Goal: Information Seeking & Learning: Understand process/instructions

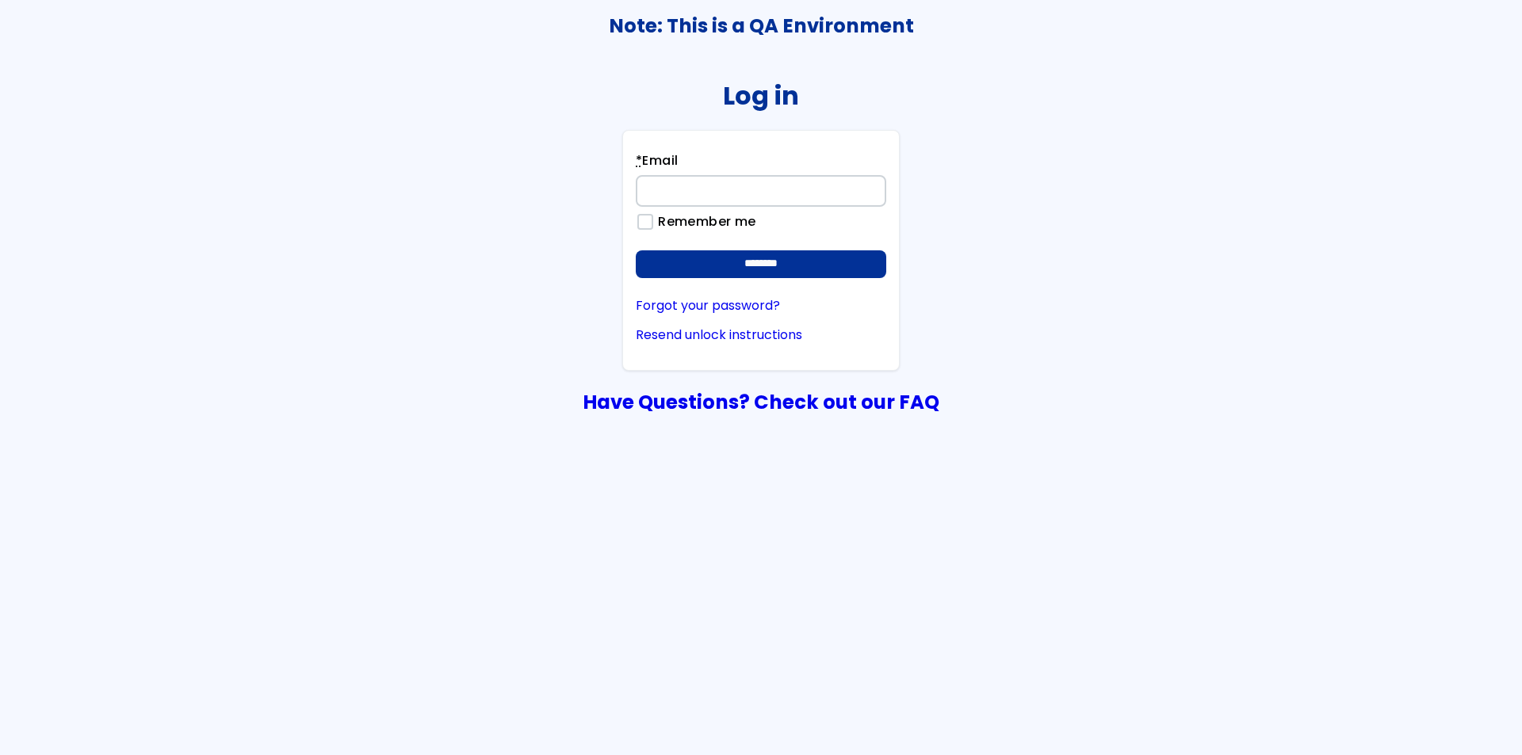
click at [782, 189] on input "* Email" at bounding box center [761, 191] width 250 height 32
click at [782, 189] on input "*********" at bounding box center [761, 191] width 250 height 32
click at [781, 189] on input "*********" at bounding box center [761, 191] width 250 height 32
type input "**********"
click at [636, 250] on input "********" at bounding box center [761, 264] width 250 height 29
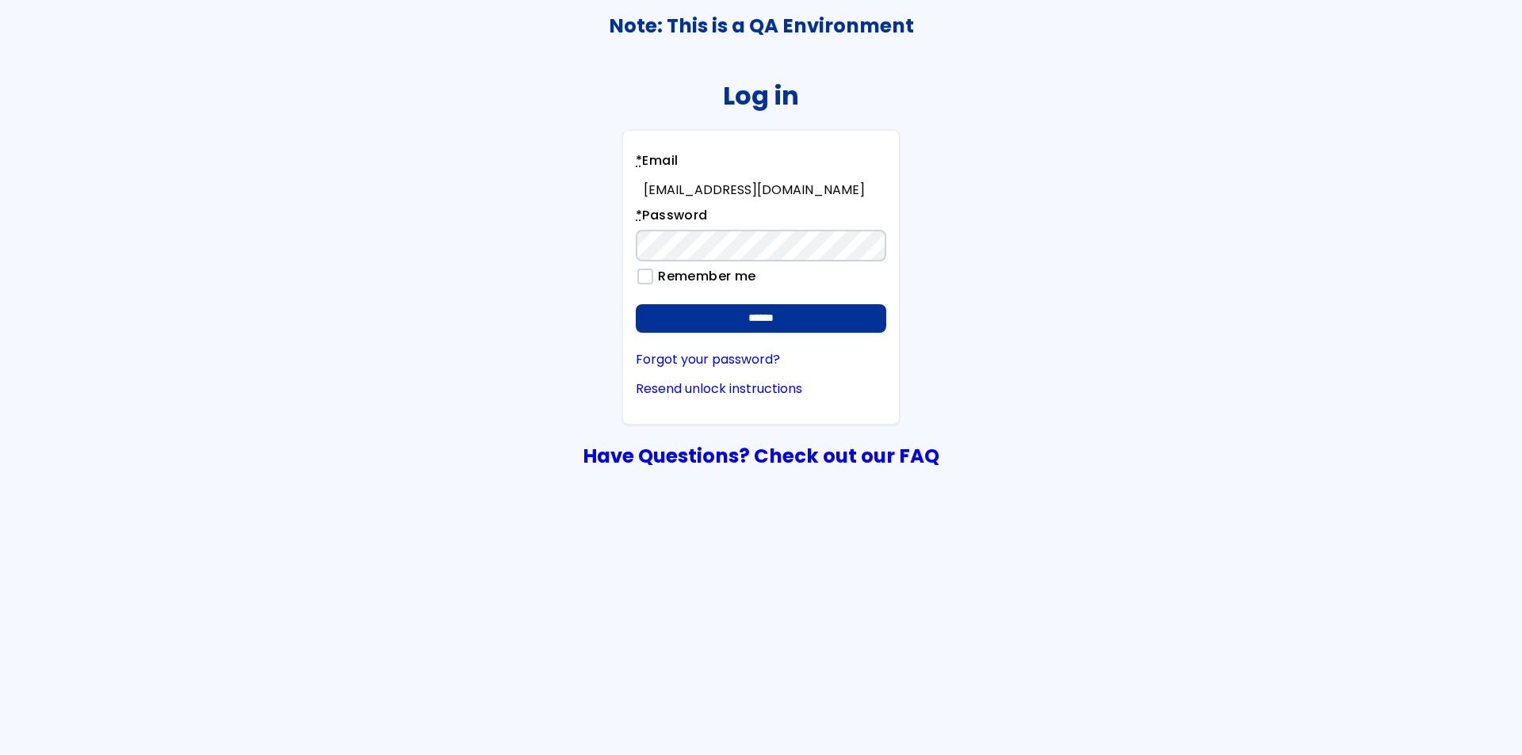
click at [636, 304] on input "******" at bounding box center [761, 318] width 250 height 29
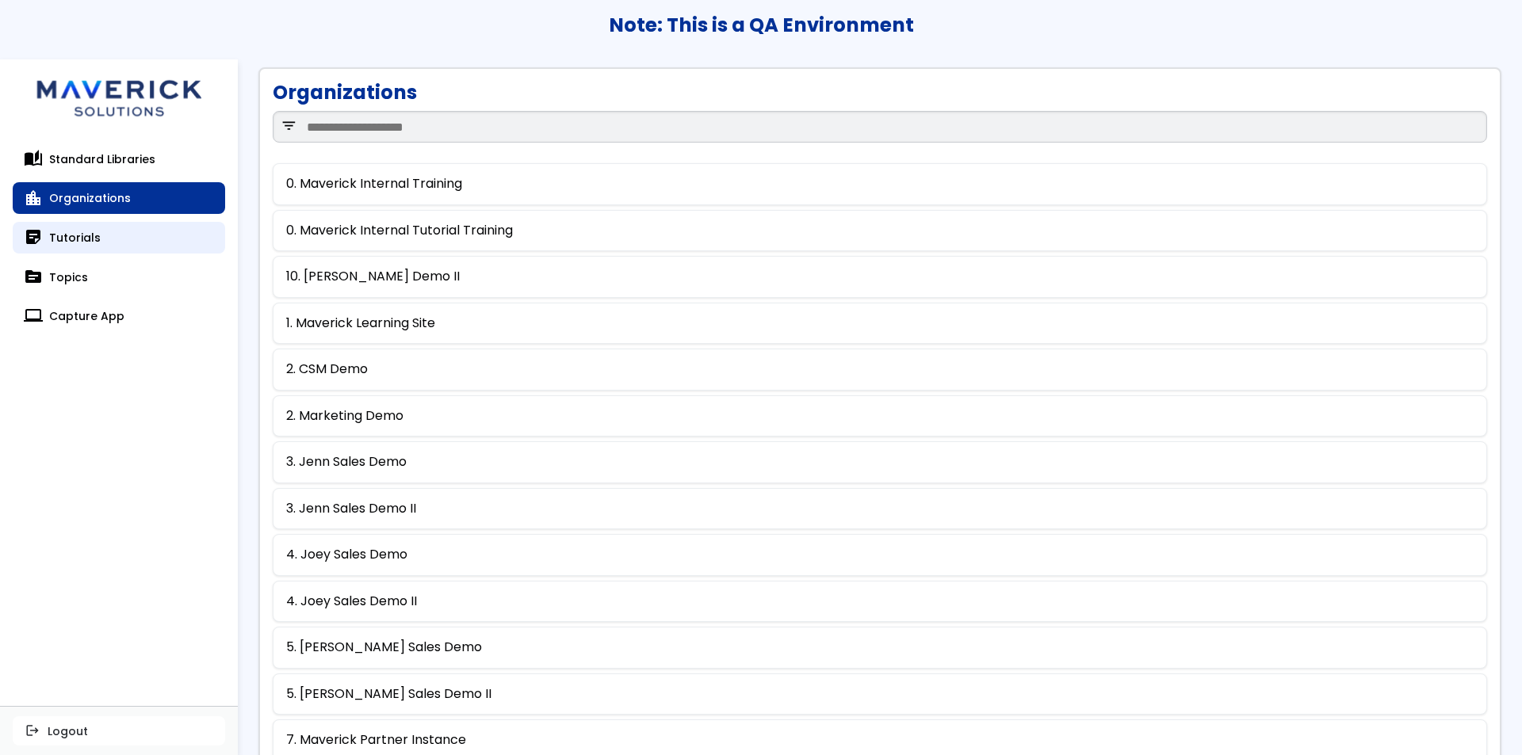
click at [147, 245] on link "sticky_note_2 Tutorials" at bounding box center [119, 238] width 212 height 32
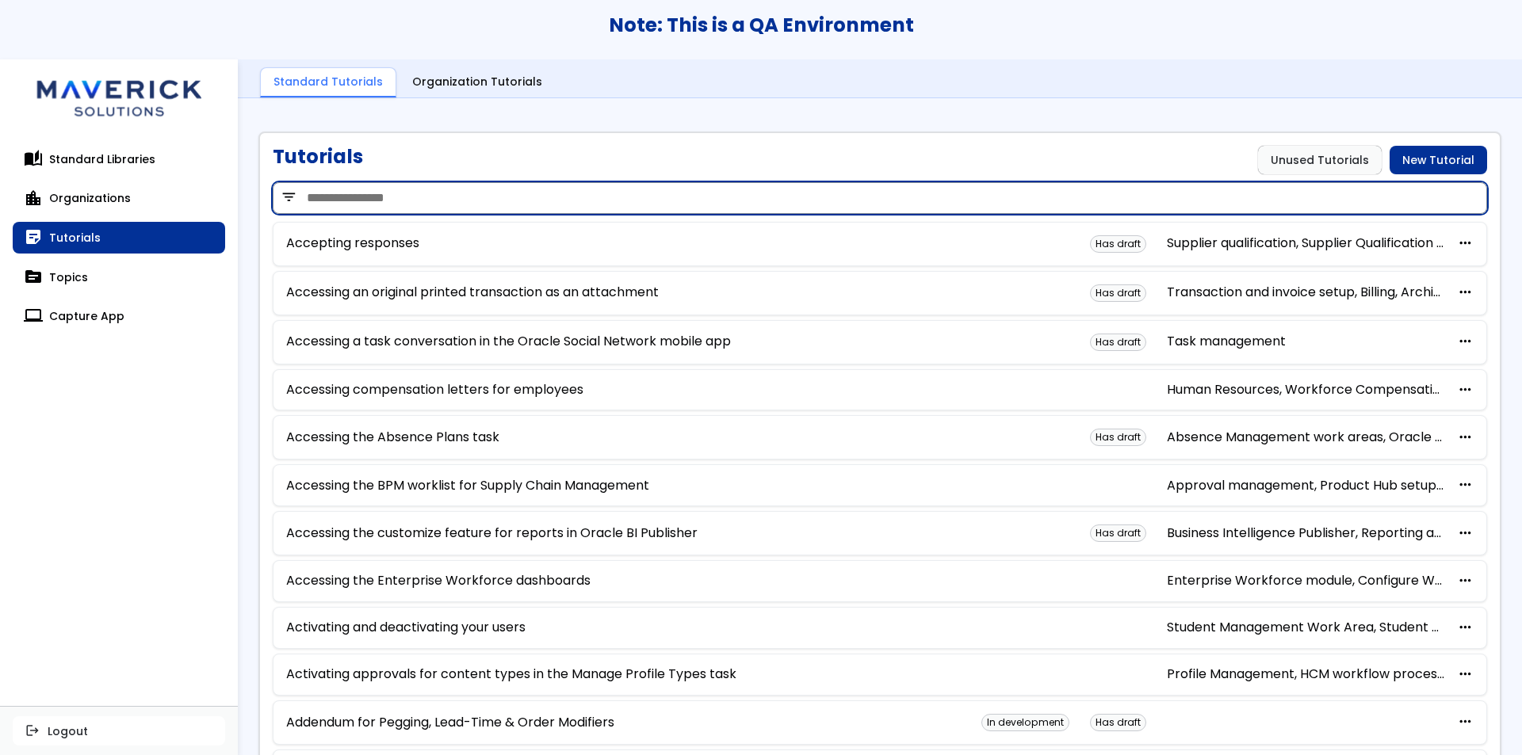
click at [434, 191] on input "search" at bounding box center [880, 198] width 1214 height 32
type input "***"
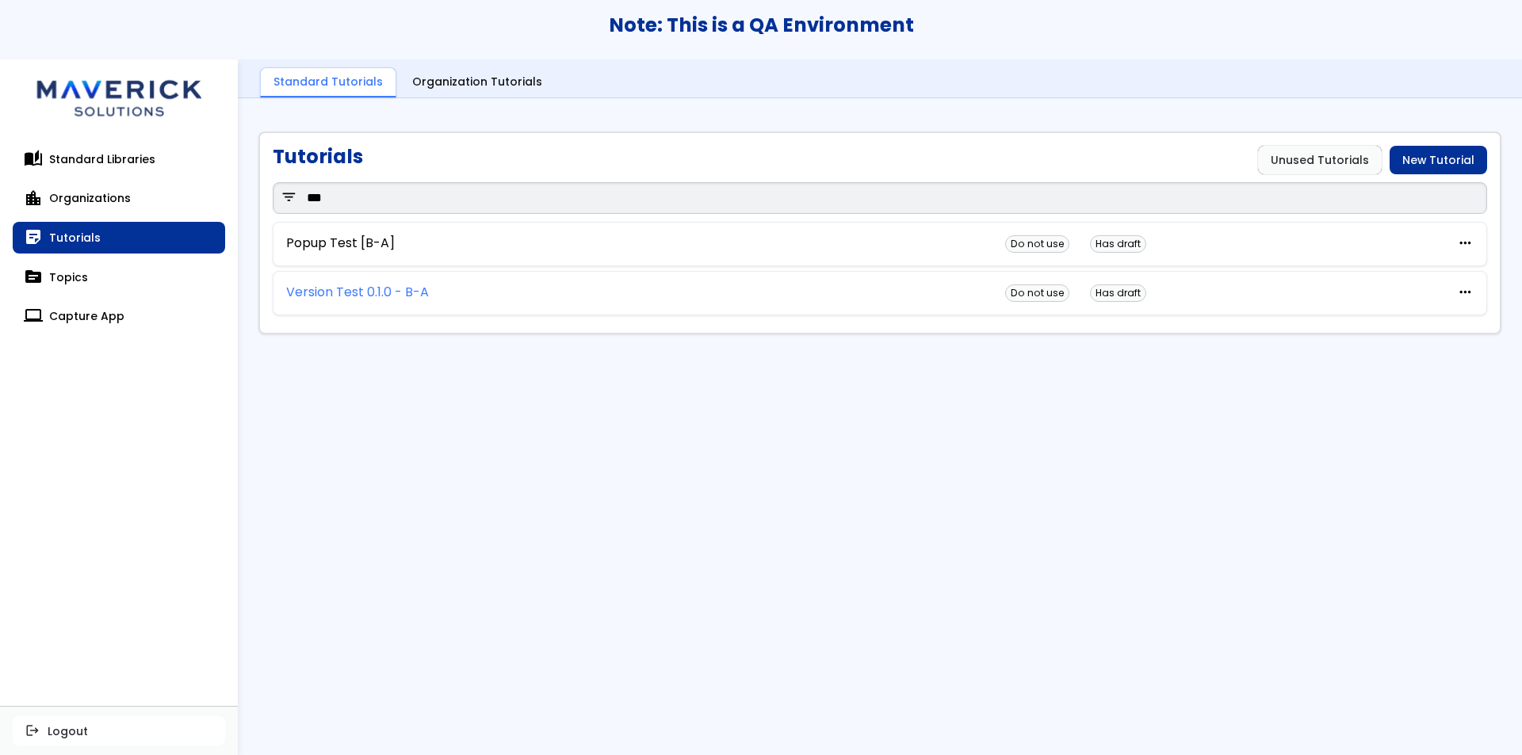
click at [372, 291] on link "Version Test 0.1.0 - B-A" at bounding box center [357, 292] width 143 height 14
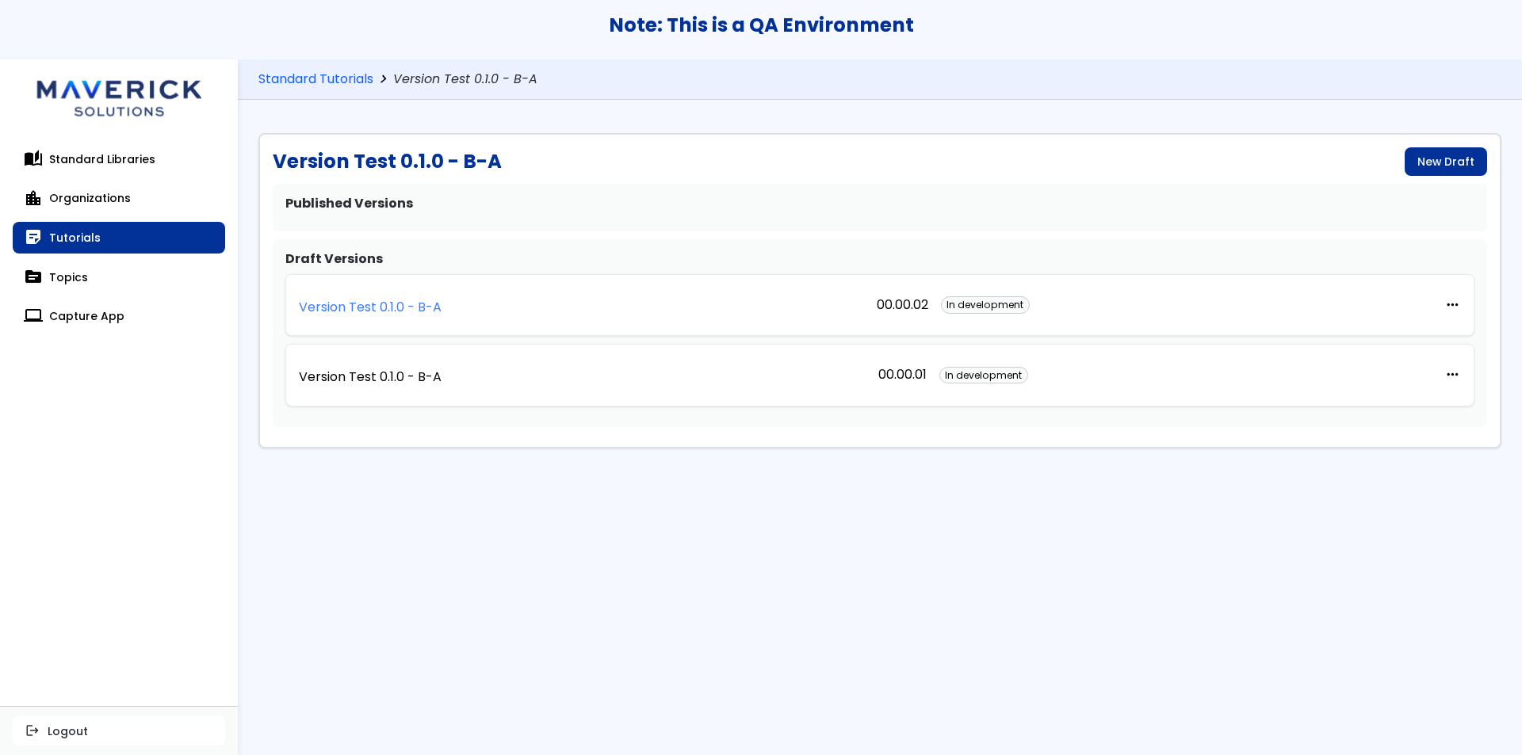
click at [385, 318] on link "Version Test 0.1.0 - B-A" at bounding box center [370, 305] width 143 height 35
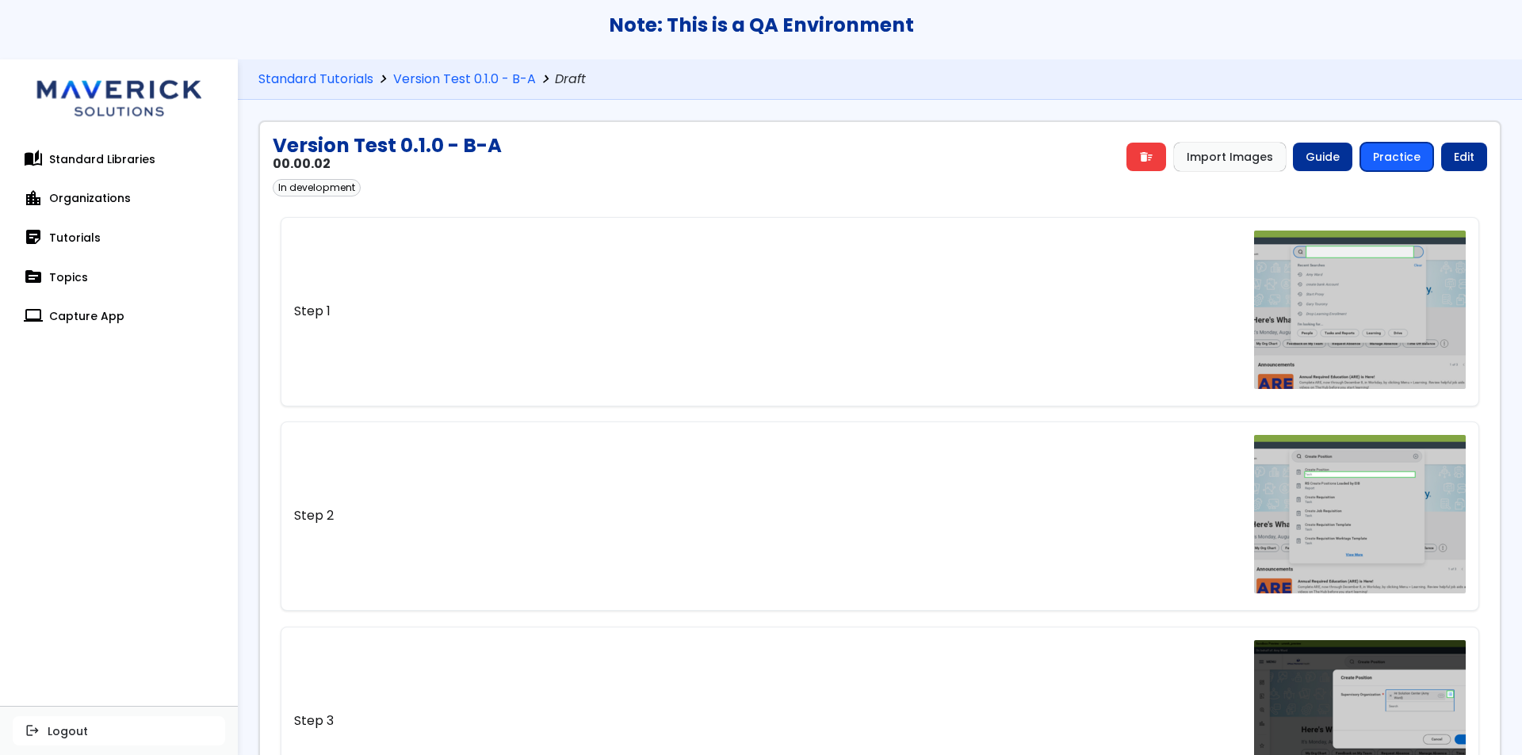
click at [1391, 156] on link "Practice" at bounding box center [1396, 157] width 73 height 29
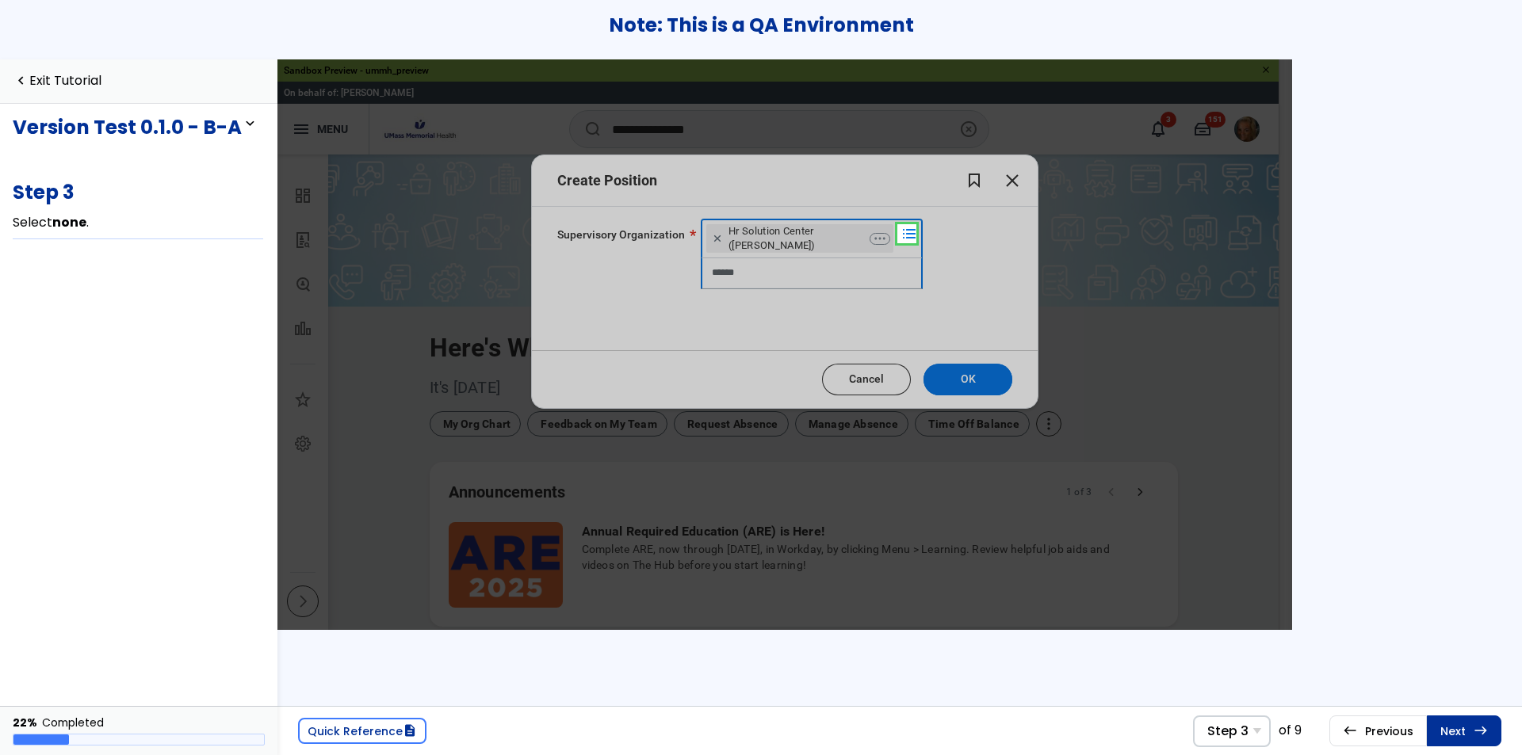
click at [13, 13] on link at bounding box center [10, 10] width 8 height 8
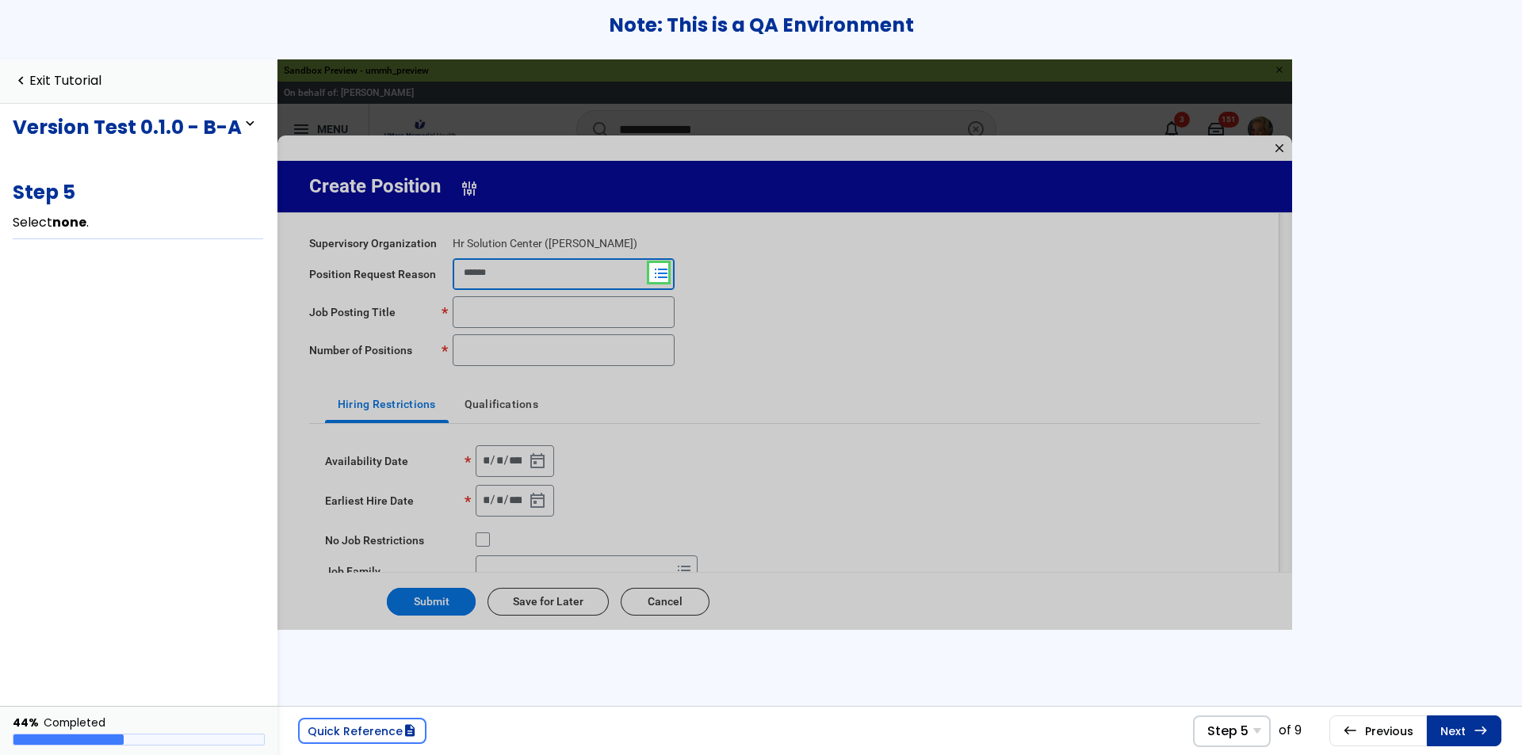
click at [17, 17] on link at bounding box center [10, 10] width 16 height 16
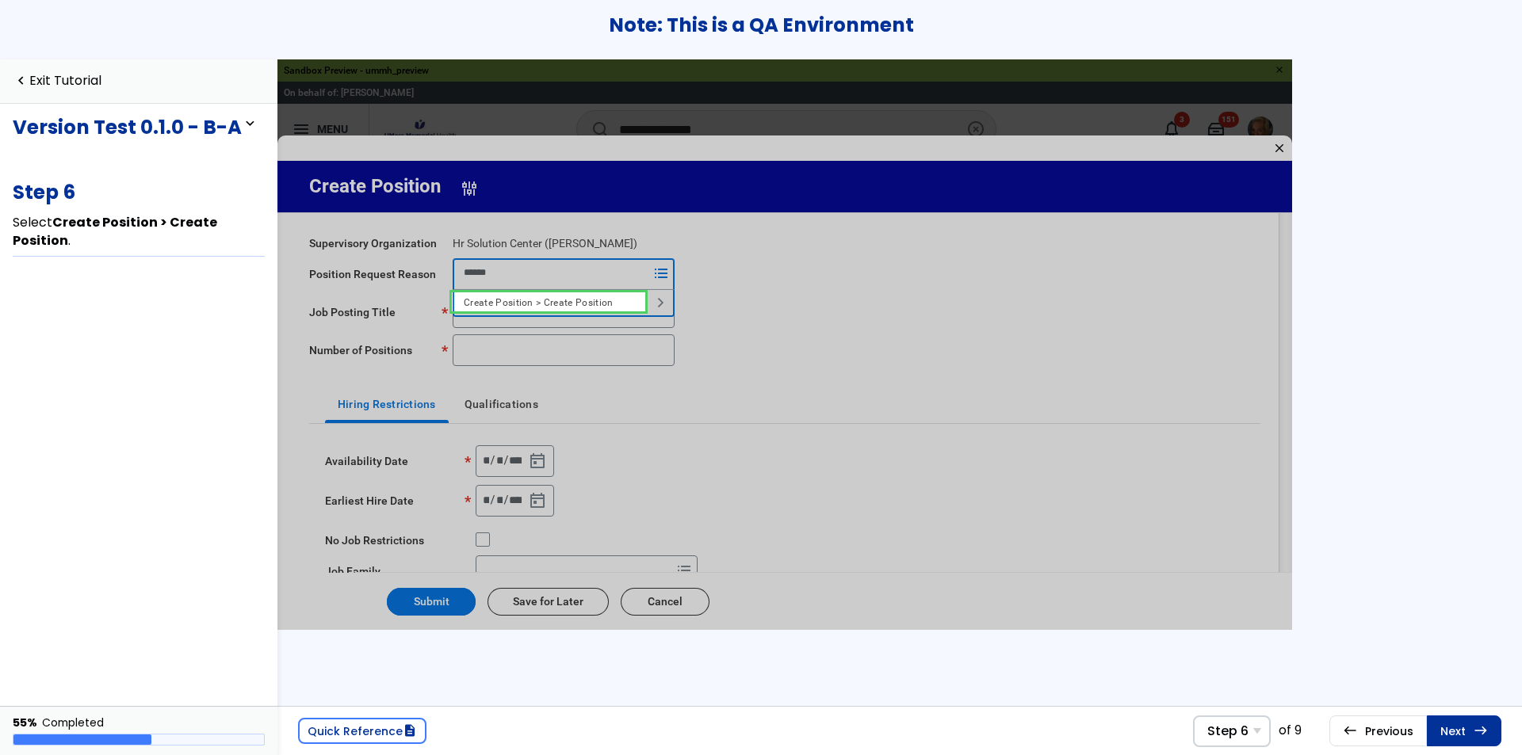
click at [10, 13] on link at bounding box center [7, 12] width 3 height 2
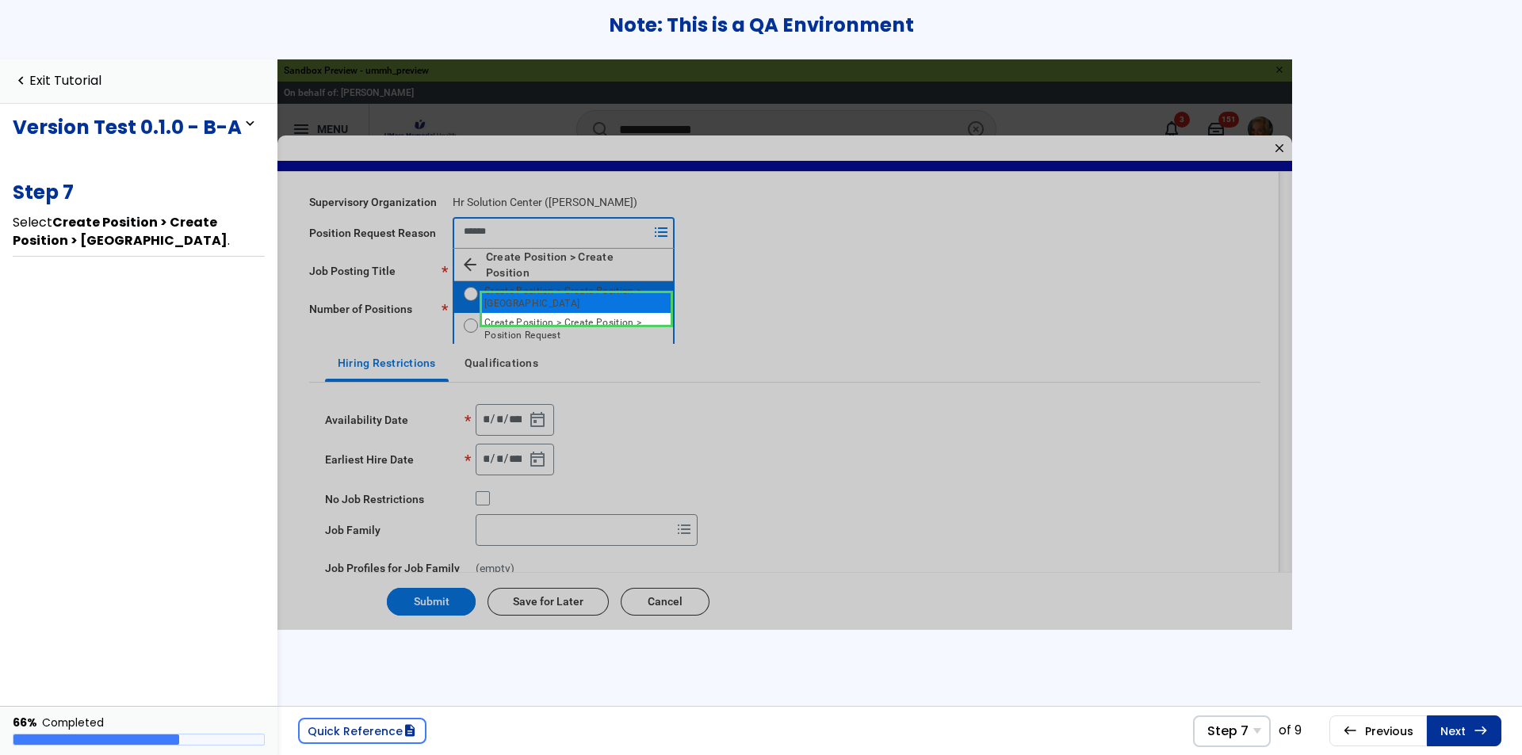
scroll to position [26, 0]
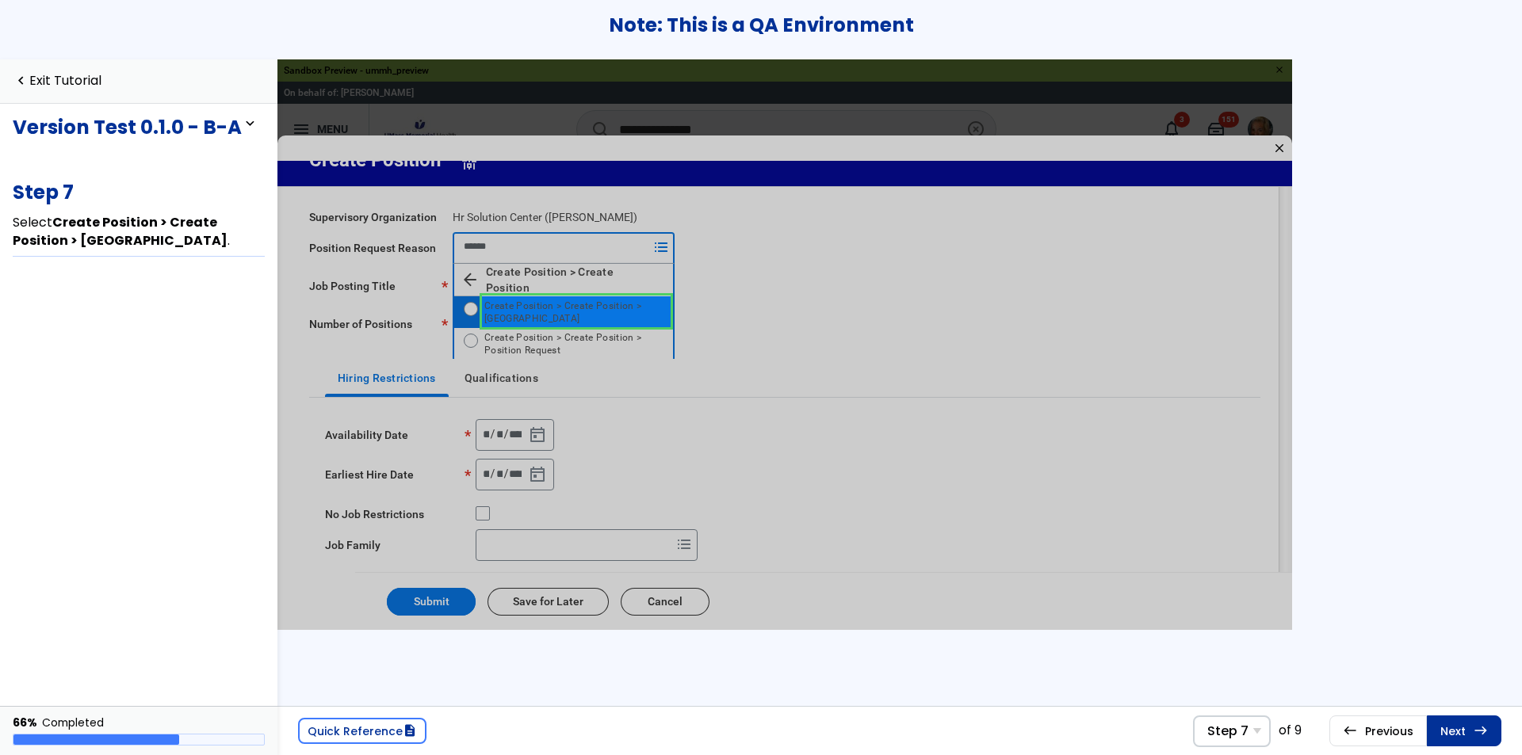
click at [15, 17] on link at bounding box center [9, 9] width 11 height 14
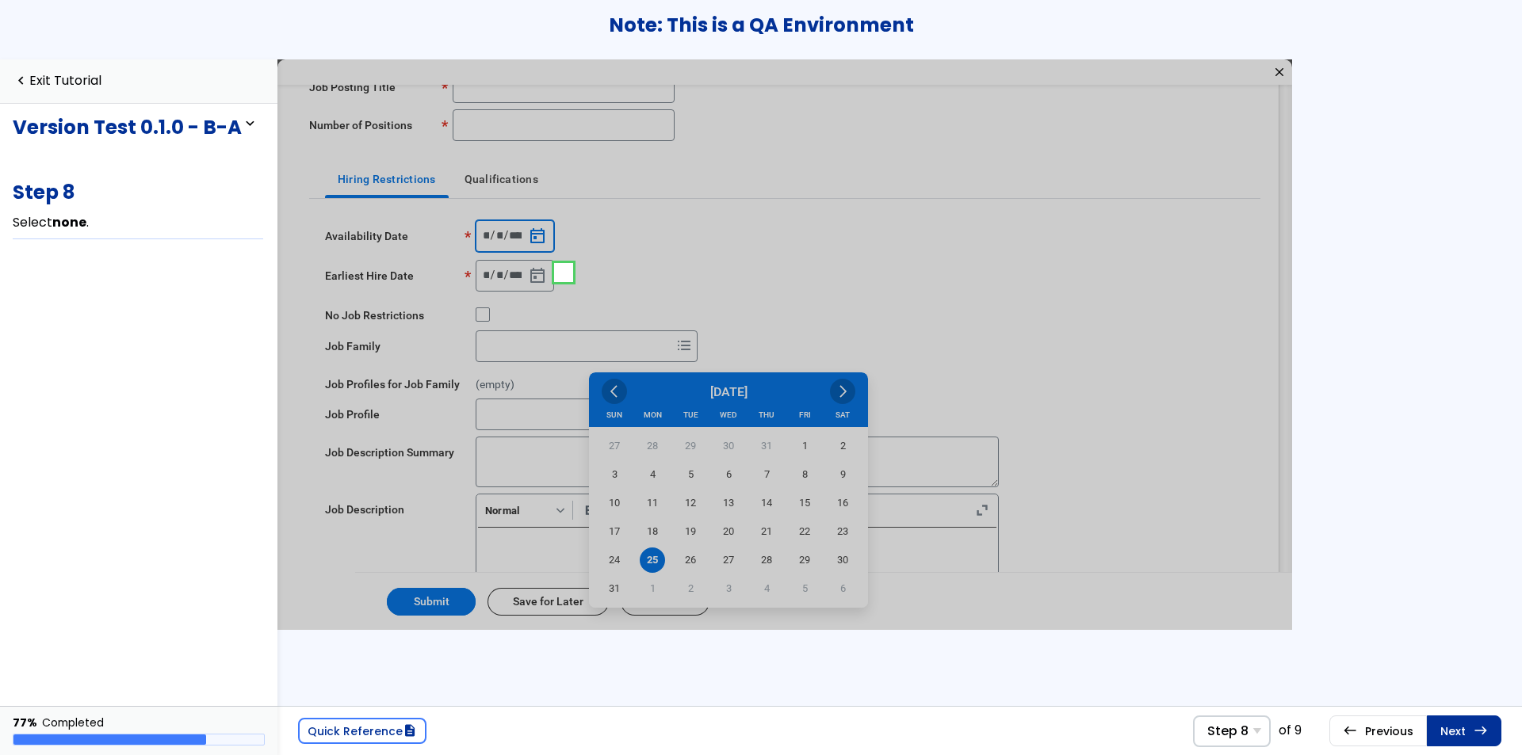
scroll to position [120, 0]
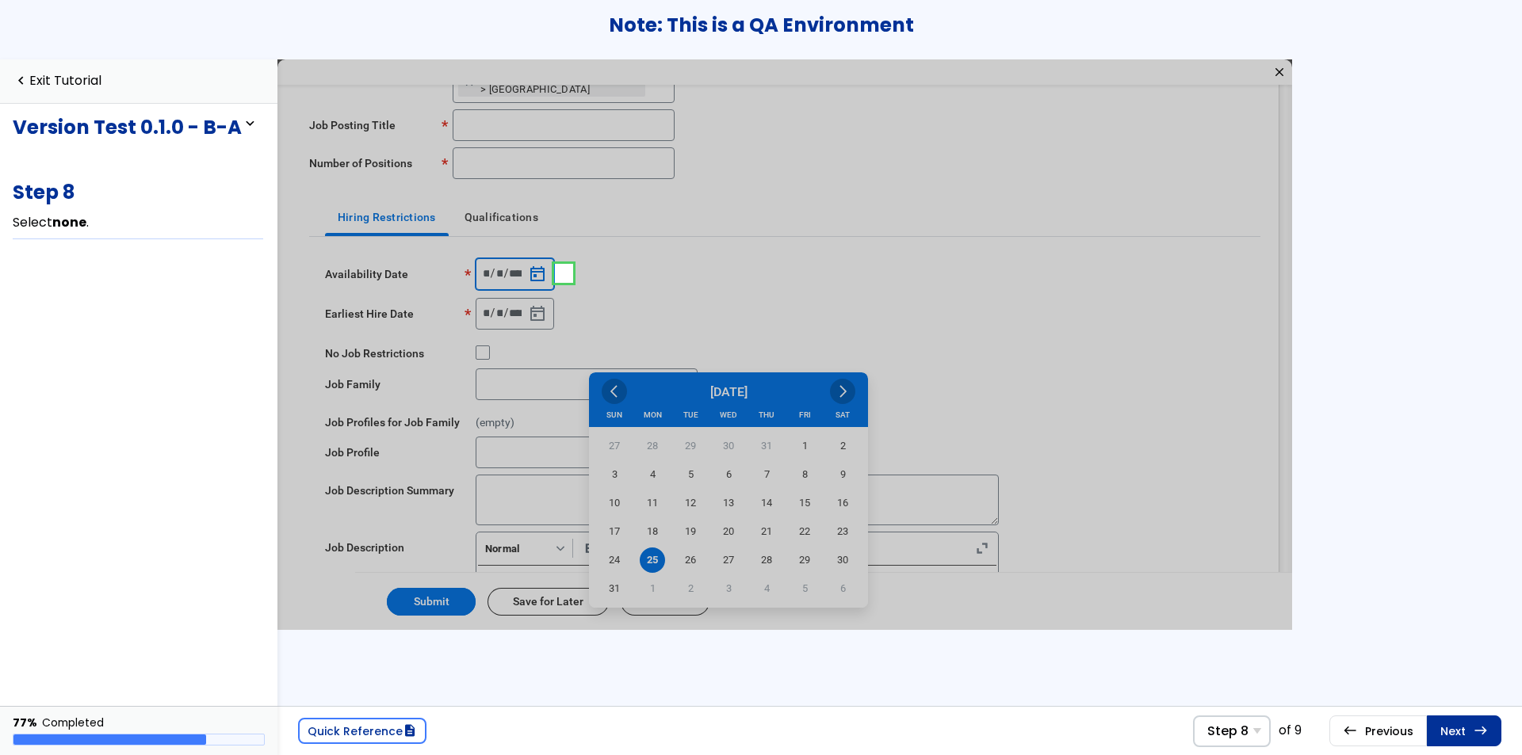
click at [572, 268] on link at bounding box center [507, 516] width 919 height 634
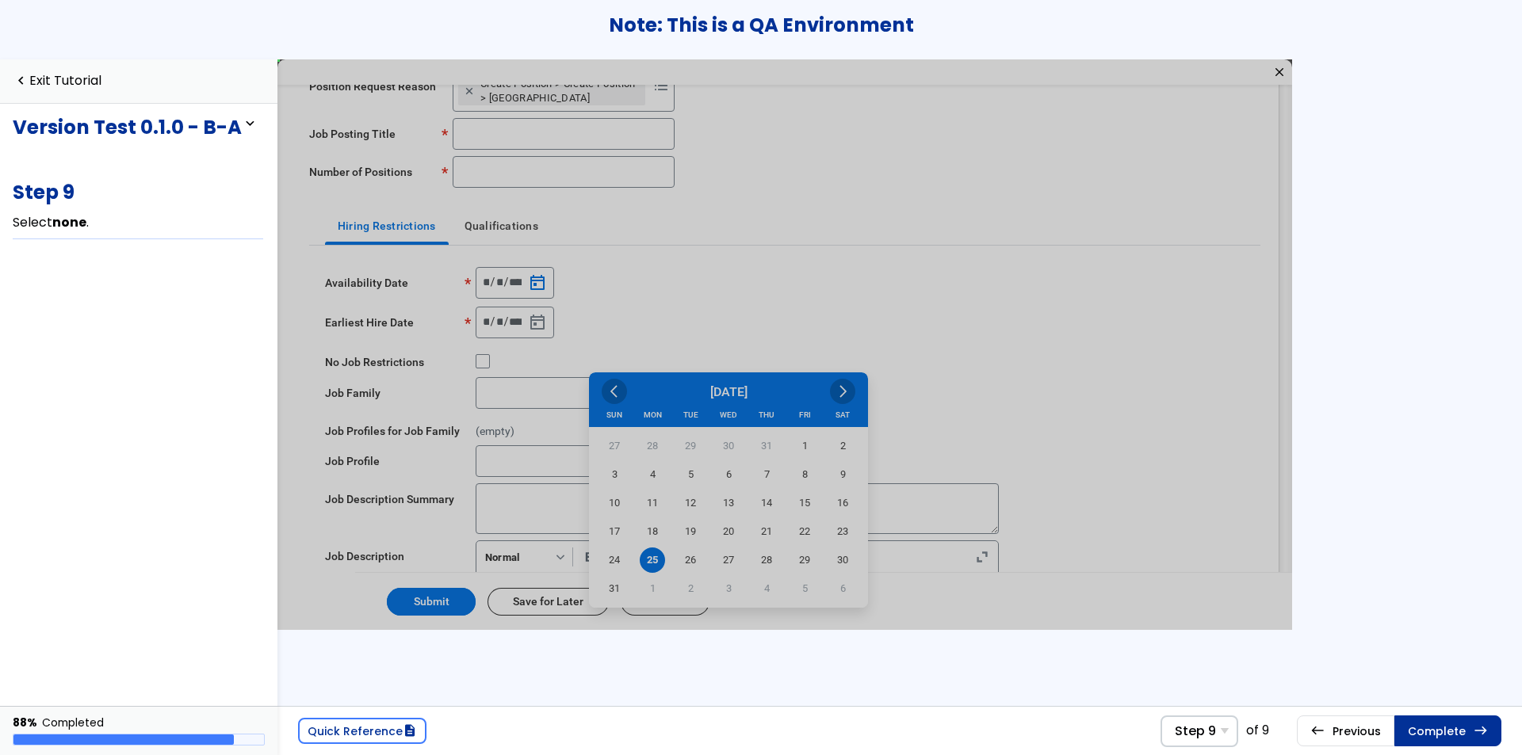
scroll to position [109, 0]
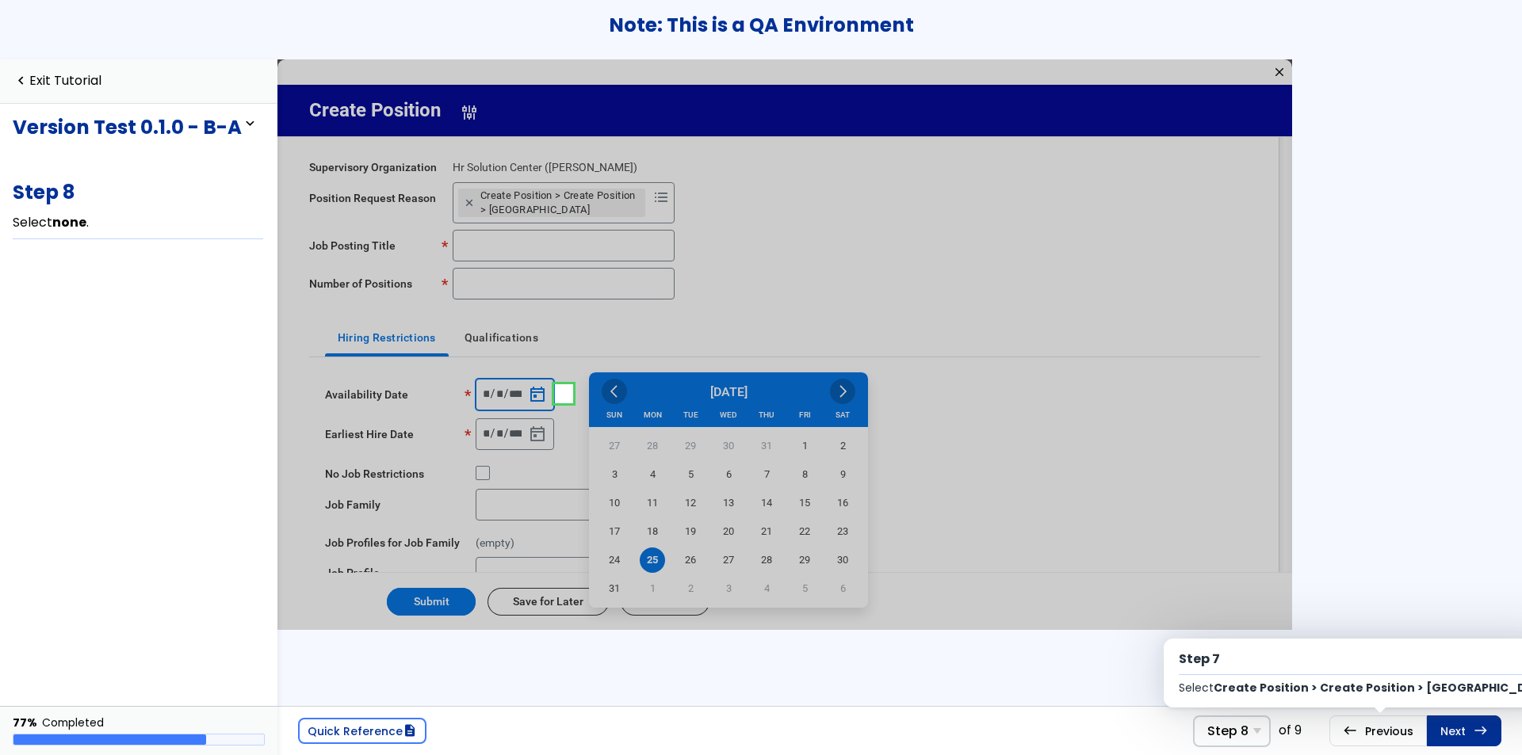
scroll to position [66, 0]
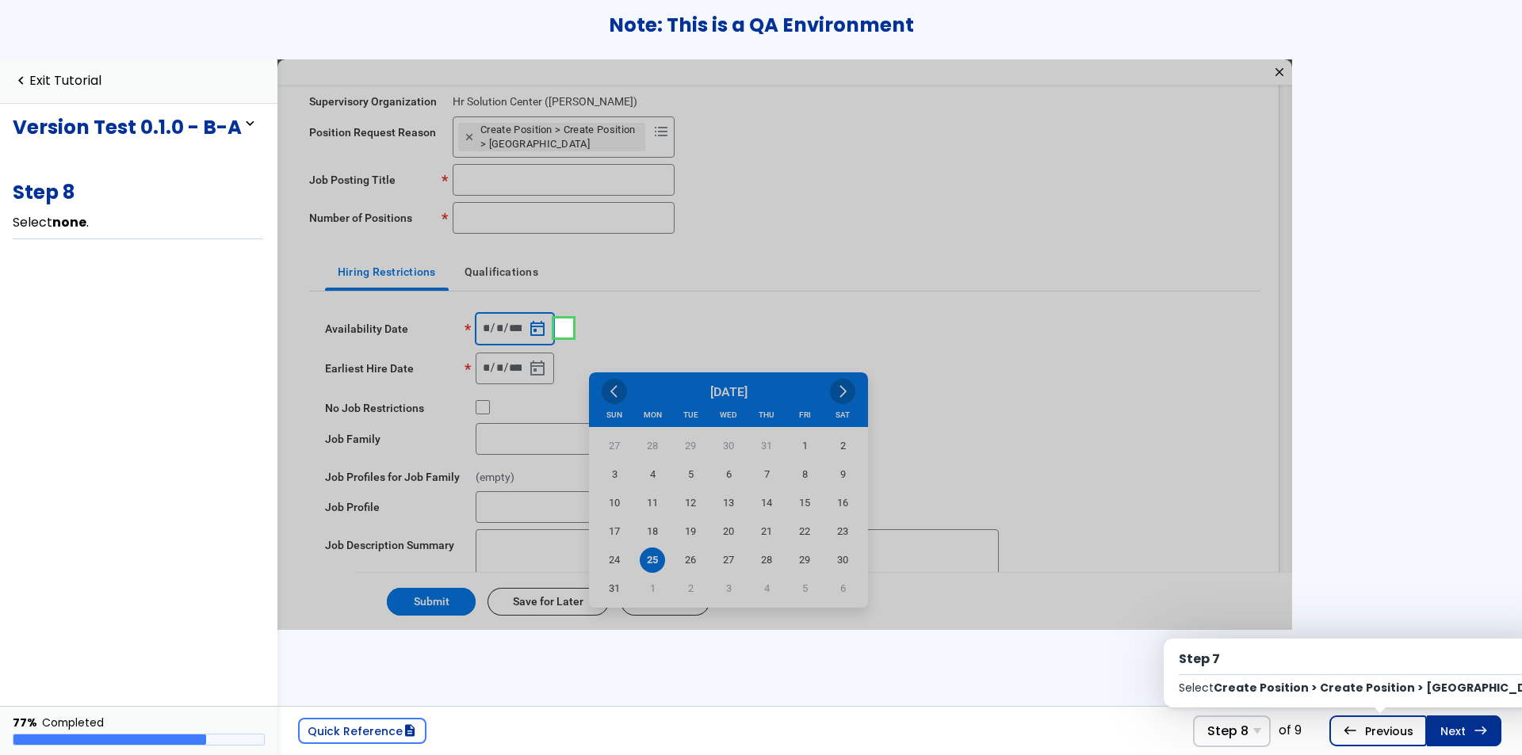
click at [17, 17] on span "west" at bounding box center [10, 9] width 16 height 15
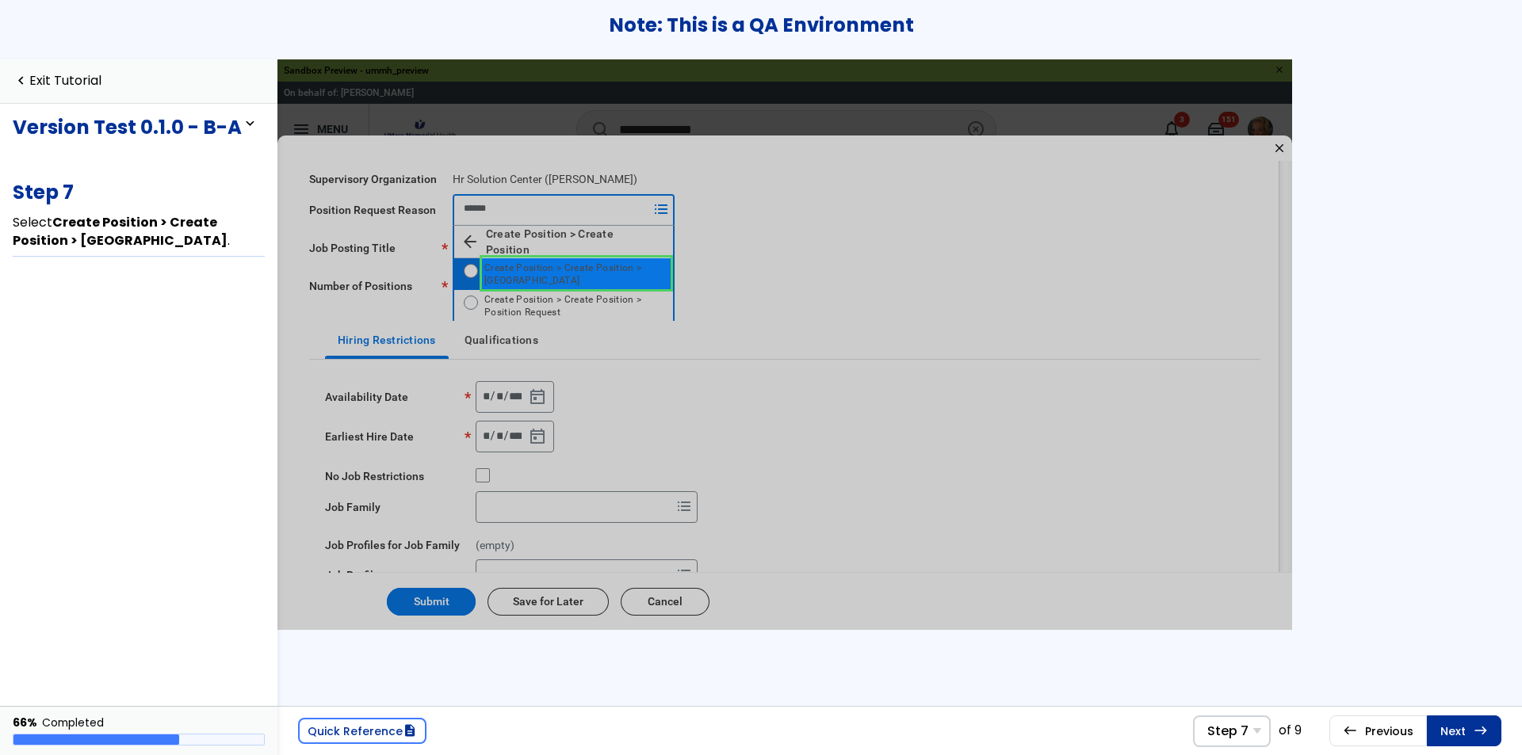
scroll to position [64, 0]
click at [71, 92] on div "navigate_before Exit Tutorial" at bounding box center [138, 81] width 277 height 44
click at [75, 82] on link "navigate_before Exit Tutorial" at bounding box center [57, 81] width 89 height 15
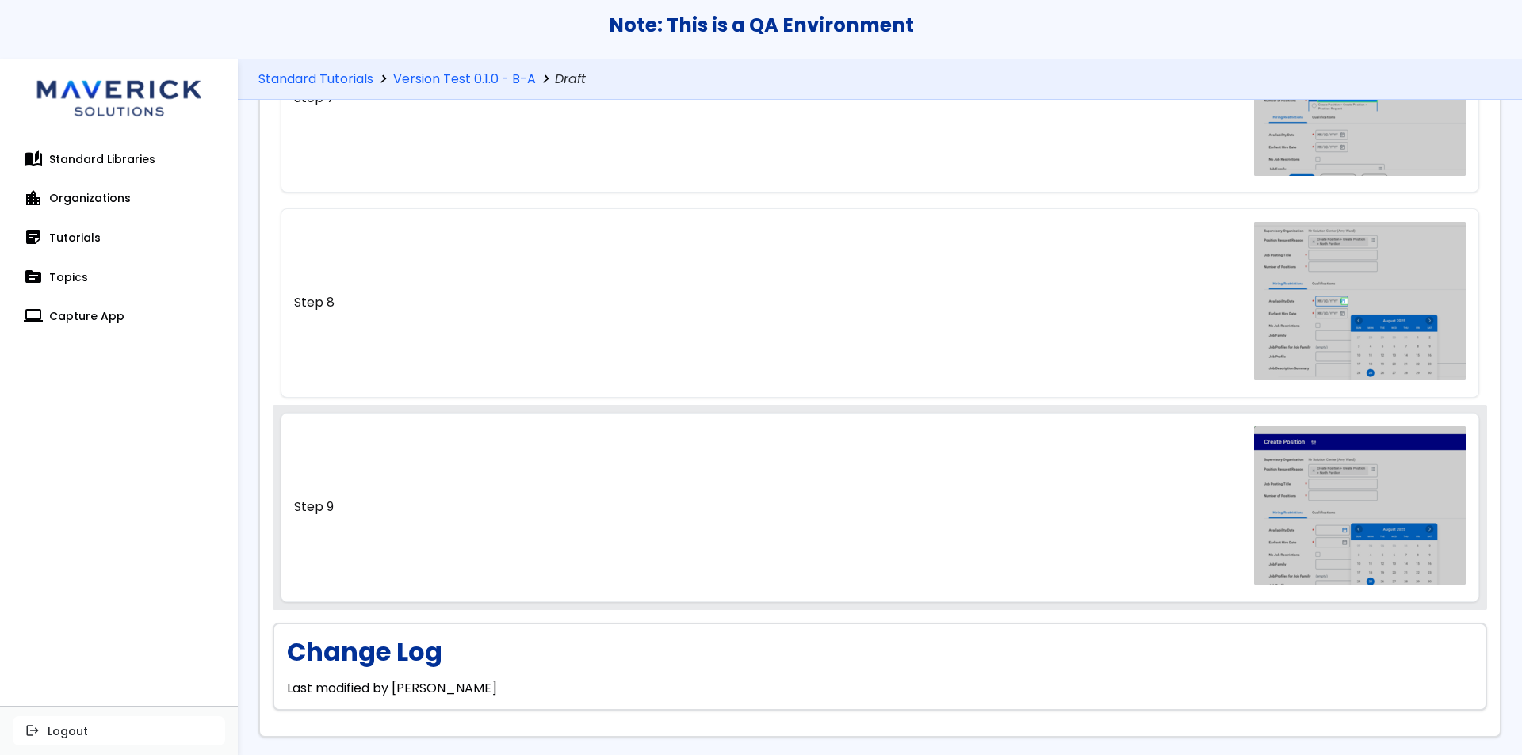
scroll to position [1441, 0]
click at [885, 508] on link "Step 9" at bounding box center [880, 506] width 1199 height 189
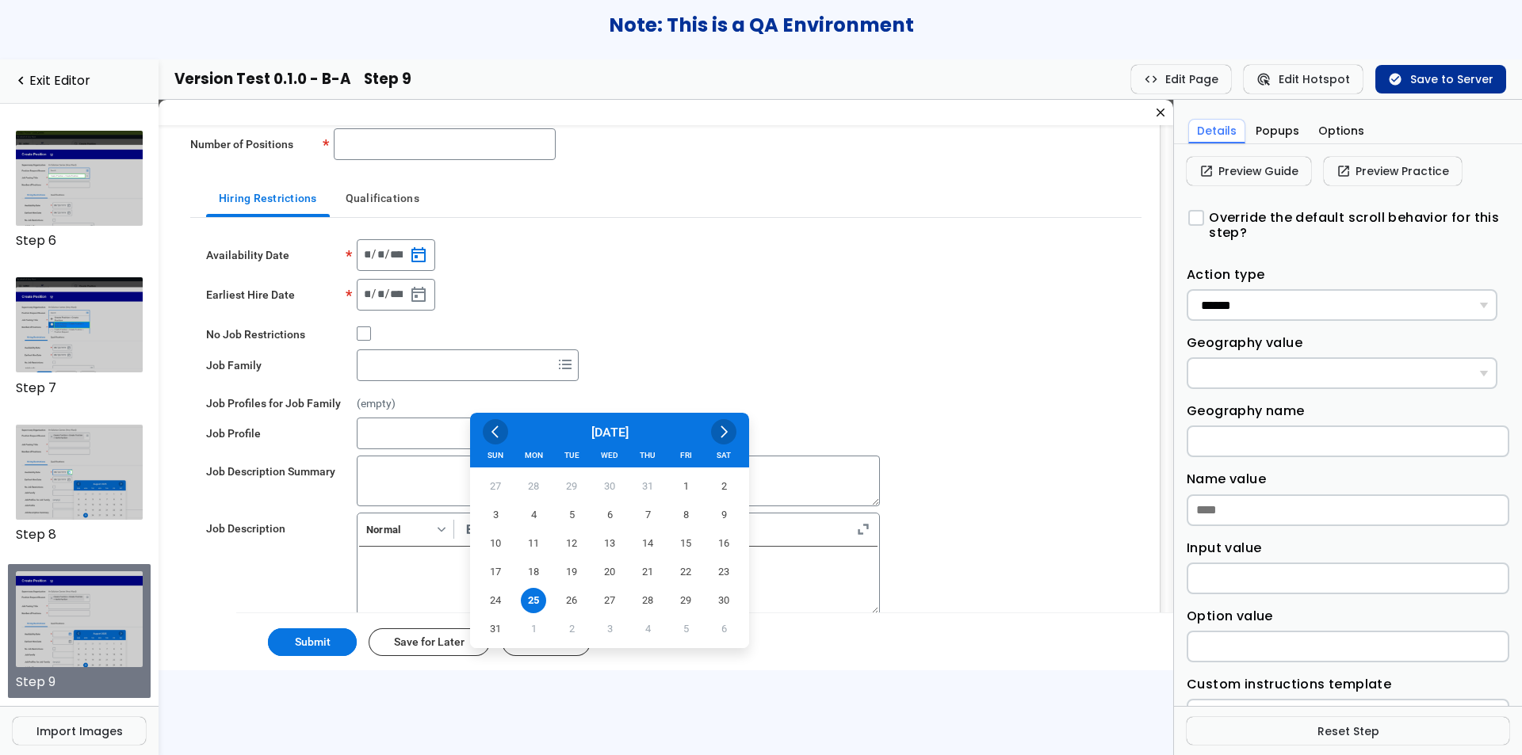
scroll to position [179, 0]
drag, startPoint x: 522, startPoint y: 420, endPoint x: 1026, endPoint y: 286, distance: 521.5
click at [1026, 286] on div "current value is MM/DD/YYYY / /" at bounding box center [741, 300] width 769 height 40
click at [1323, 129] on button "Options" at bounding box center [1341, 131] width 62 height 25
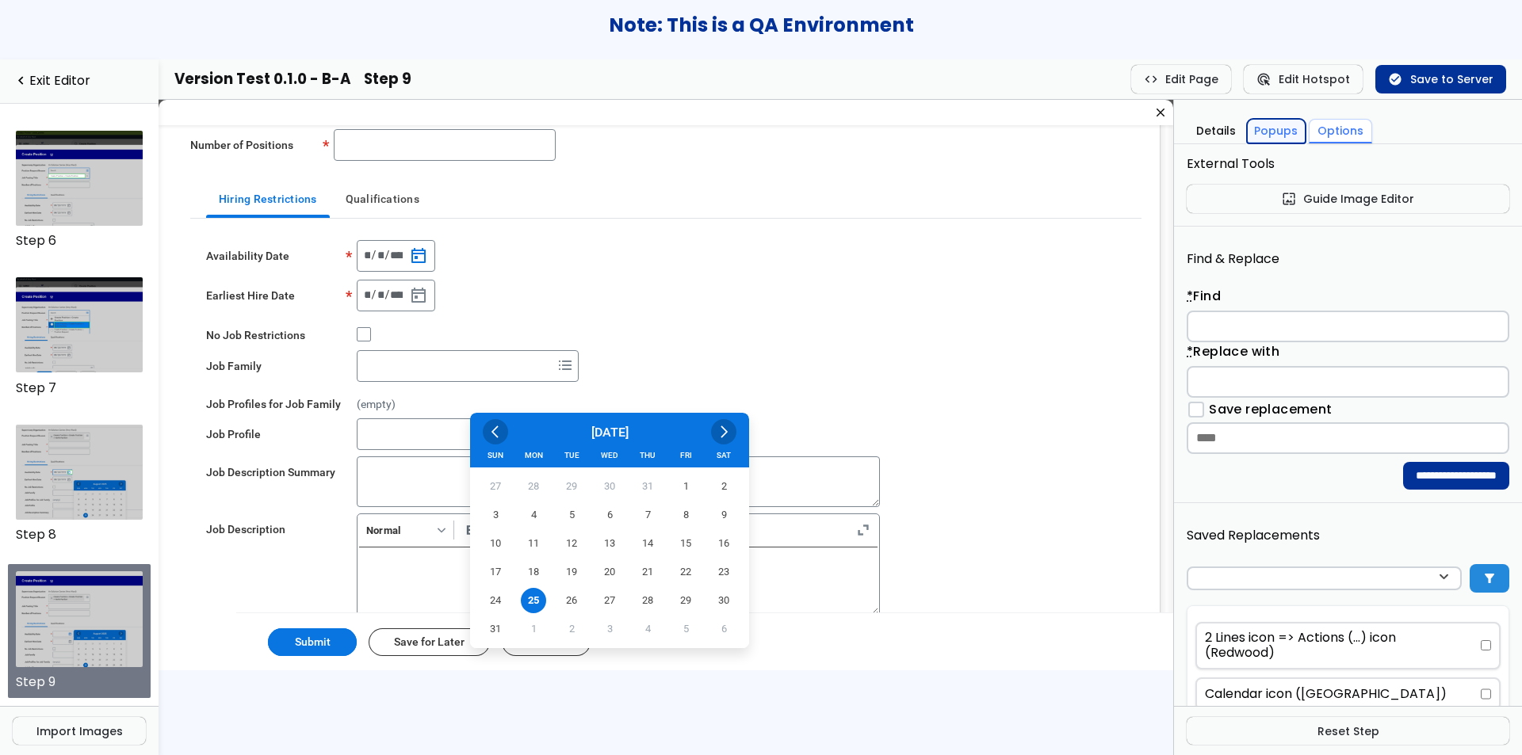
click at [1270, 132] on button "Popups" at bounding box center [1276, 131] width 59 height 25
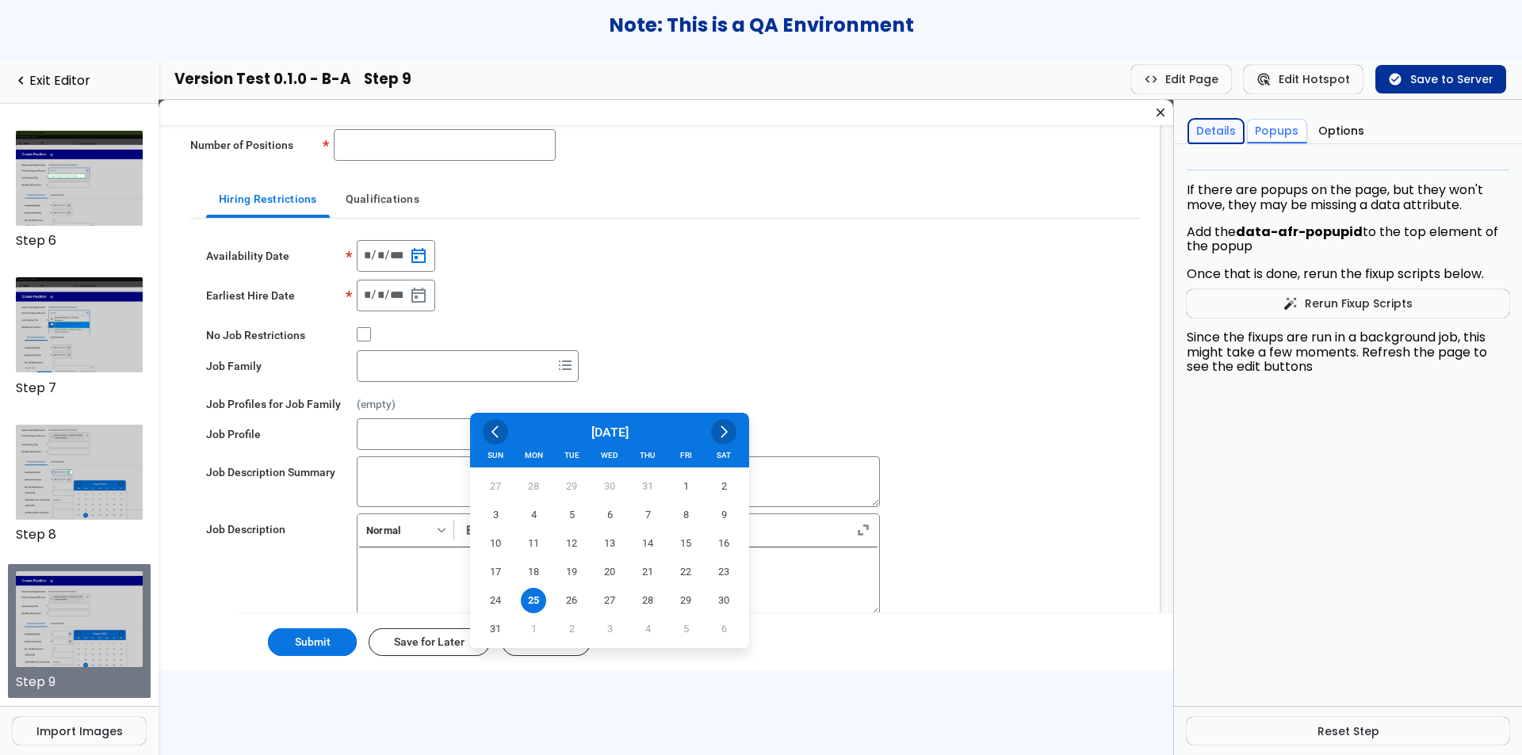
click at [1203, 138] on button "Details" at bounding box center [1215, 131] width 55 height 25
